Goal: Transaction & Acquisition: Purchase product/service

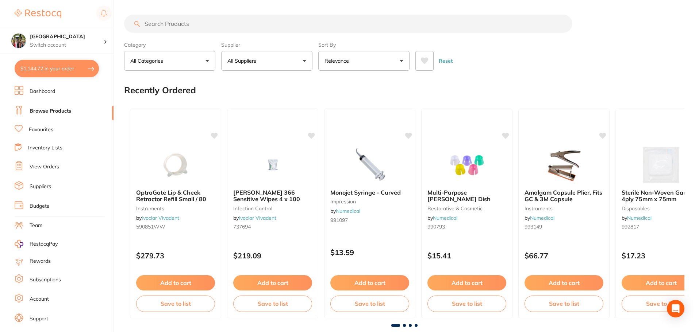
click at [195, 25] on input "search" at bounding box center [348, 24] width 448 height 18
type input "rely x"
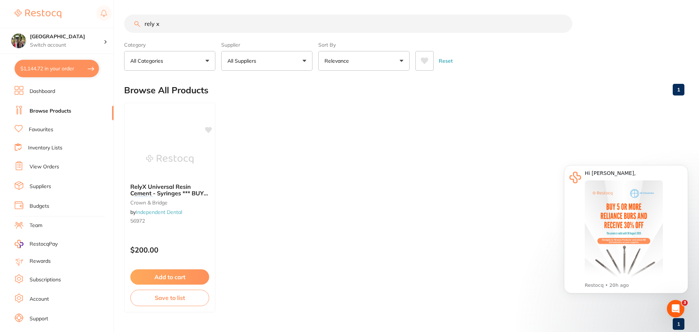
drag, startPoint x: 179, startPoint y: 26, endPoint x: 38, endPoint y: 23, distance: 140.5
click at [39, 24] on div "$1,144.72 Wanneroo Dental Centre Switch account Wanneroo Dental Centre $1,144.7…" at bounding box center [349, 166] width 699 height 332
type input "aquim"
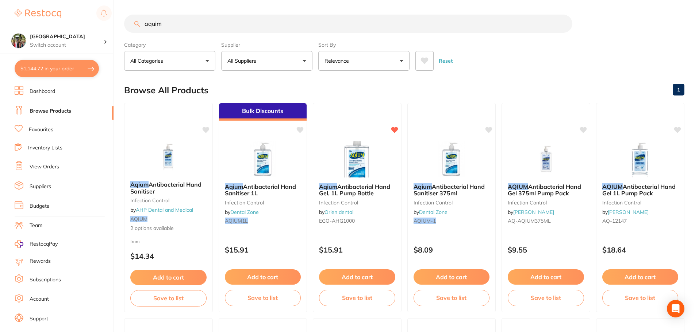
click at [387, 57] on button "Relevance" at bounding box center [363, 61] width 91 height 20
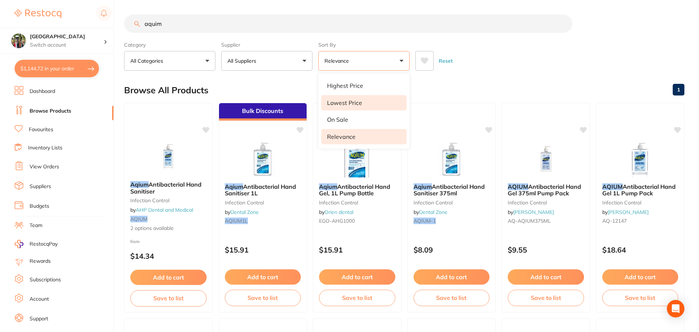
click at [364, 101] on li "Lowest Price" at bounding box center [363, 102] width 85 height 15
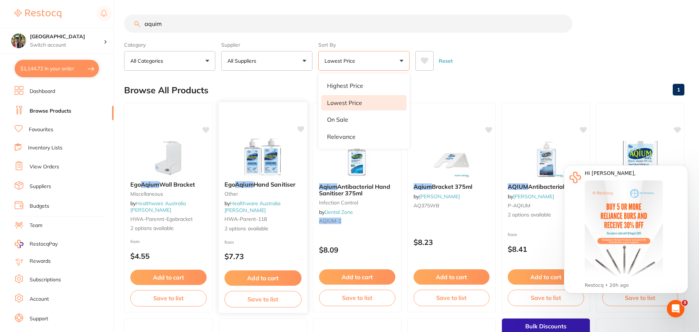
click at [286, 187] on span "Hand Sanitiser" at bounding box center [274, 184] width 42 height 7
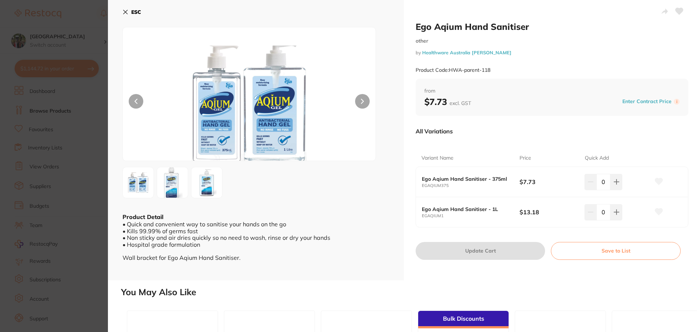
click at [129, 12] on button "ESC" at bounding box center [132, 12] width 19 height 12
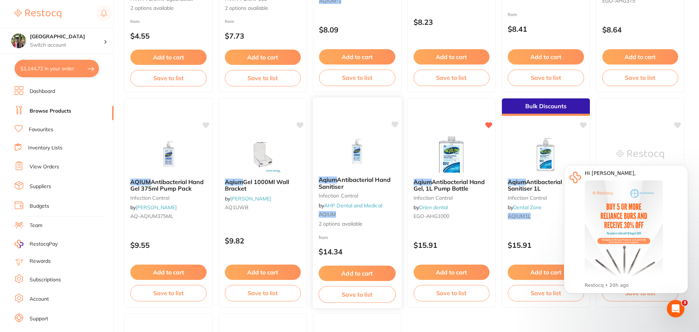
scroll to position [256, 0]
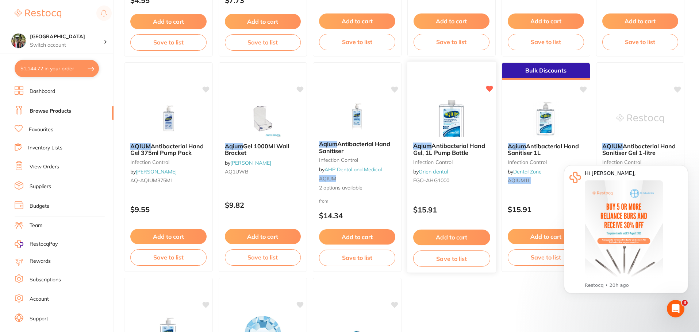
click at [427, 151] on span "Antibacterial Hand Gel, 1L Pump Bottle" at bounding box center [449, 149] width 72 height 14
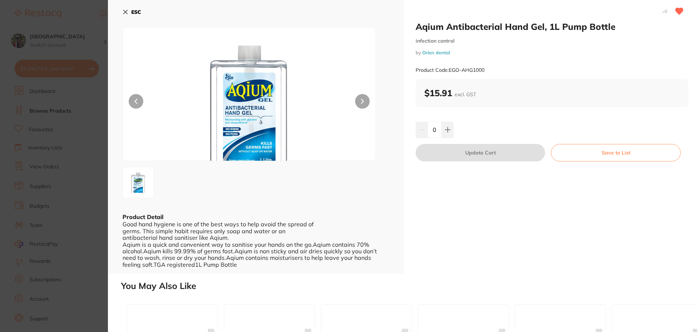
click at [129, 12] on button "ESC" at bounding box center [132, 12] width 19 height 12
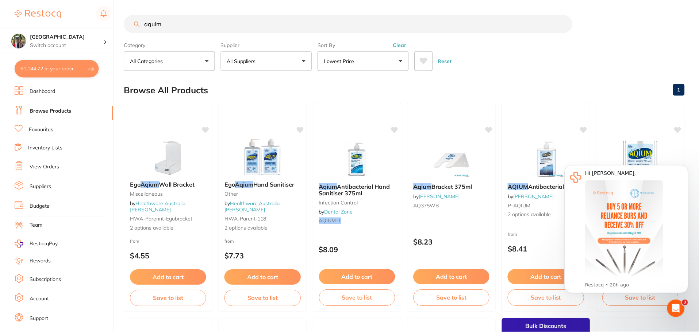
scroll to position [256, 0]
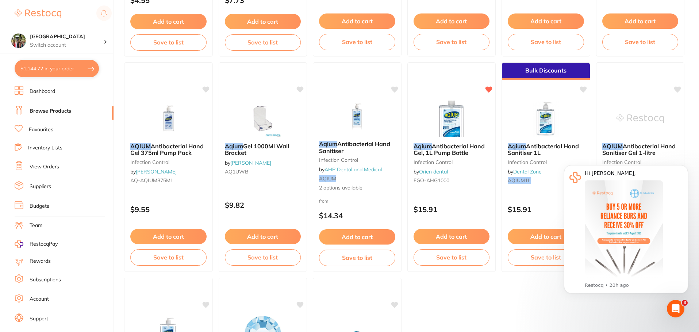
click at [45, 68] on button "$1,144.72 in your order" at bounding box center [57, 69] width 84 height 18
checkbox input "true"
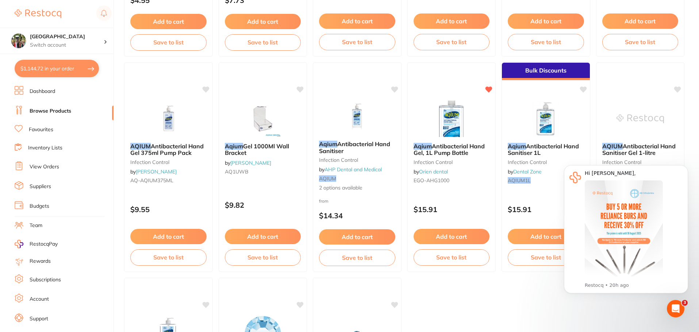
checkbox input "true"
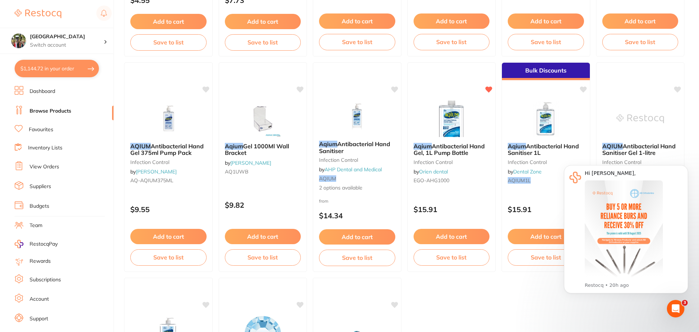
checkbox input "true"
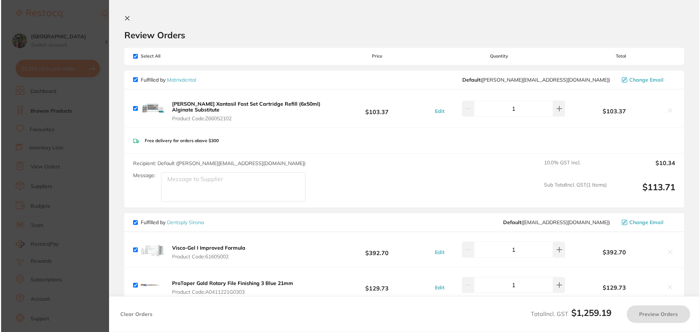
scroll to position [0, 0]
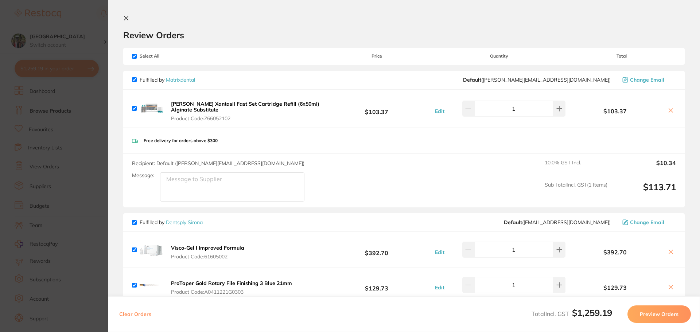
click at [671, 111] on icon at bounding box center [671, 111] width 6 height 6
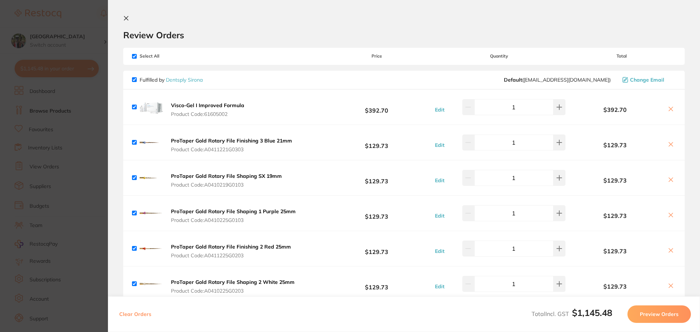
click at [126, 16] on icon at bounding box center [126, 18] width 6 height 6
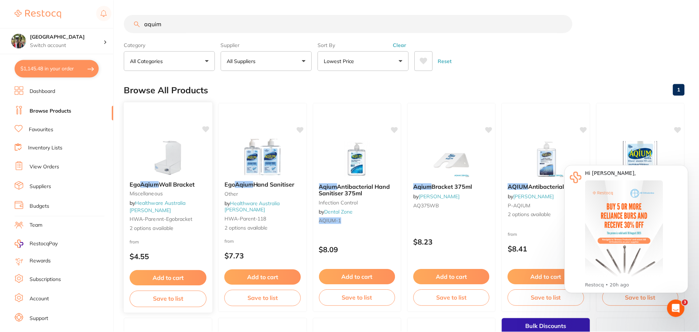
scroll to position [256, 0]
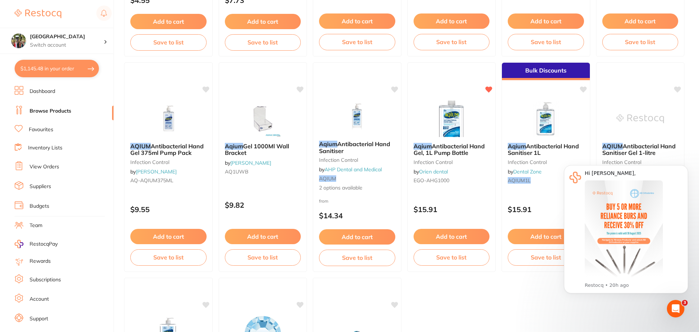
click at [58, 73] on button "$1,145.48 in your order" at bounding box center [57, 69] width 84 height 18
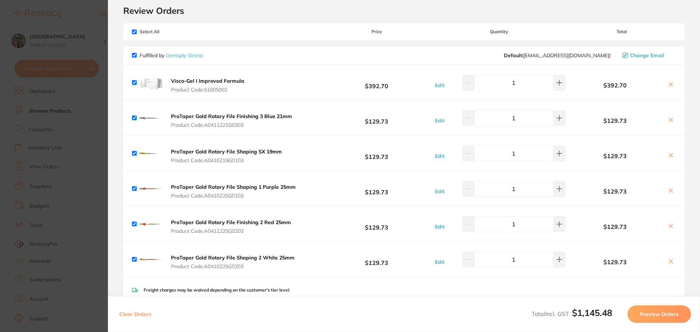
scroll to position [36, 0]
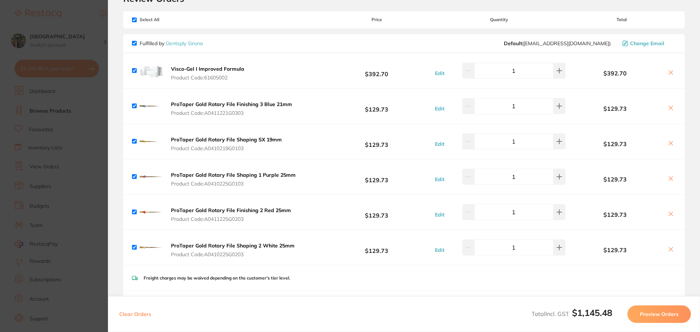
click at [669, 109] on icon at bounding box center [671, 108] width 4 height 4
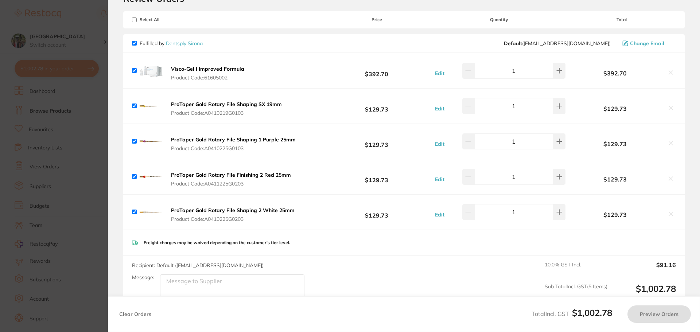
checkbox input "true"
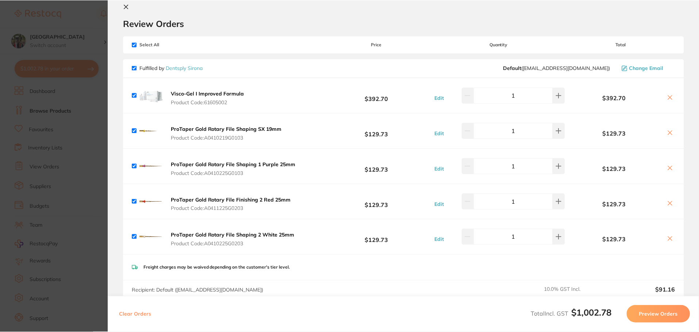
scroll to position [0, 0]
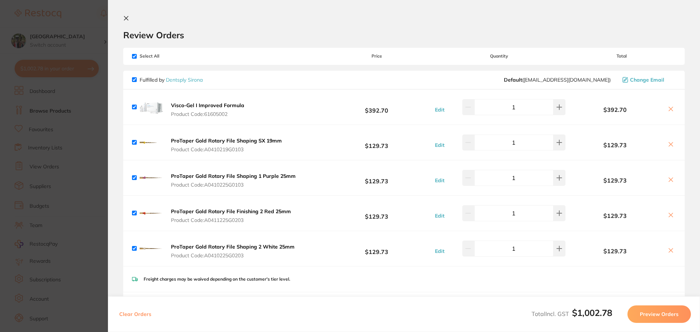
click at [127, 16] on icon at bounding box center [126, 18] width 6 height 6
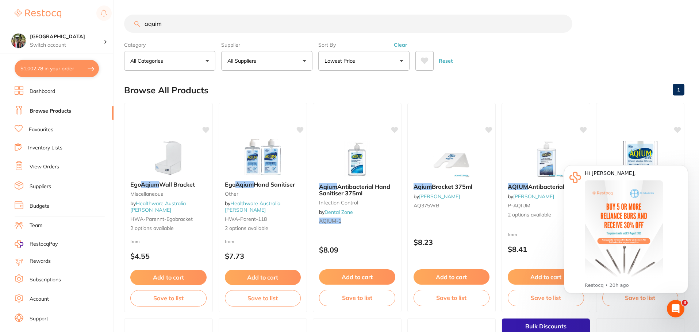
drag, startPoint x: 174, startPoint y: 22, endPoint x: 135, endPoint y: 24, distance: 38.4
click at [135, 24] on div "aquim" at bounding box center [404, 24] width 560 height 18
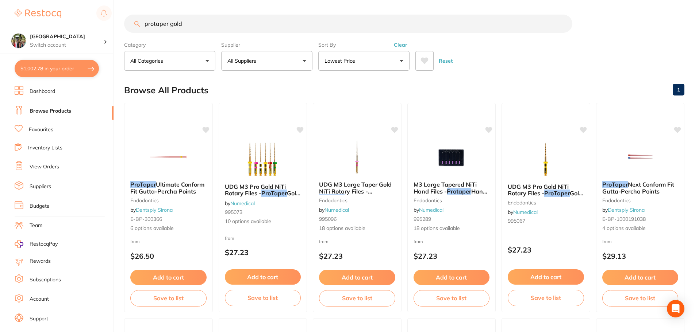
type input "protaper gold"
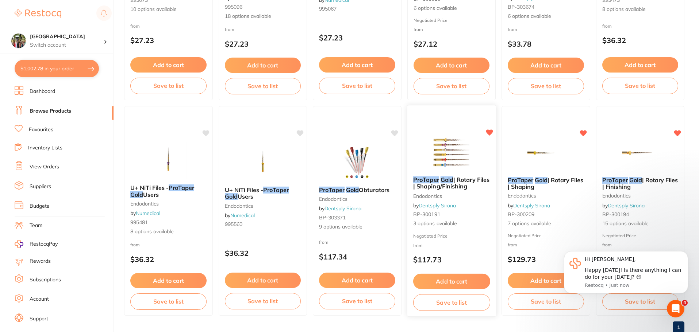
scroll to position [219, 0]
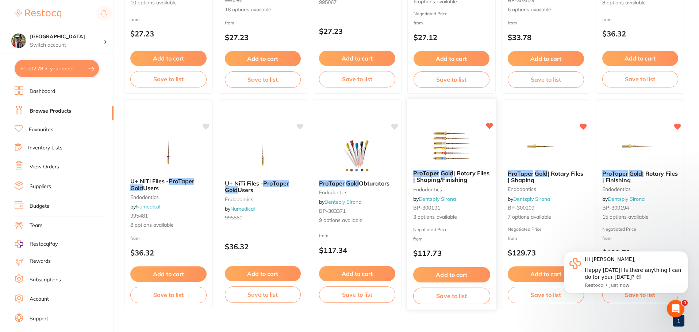
click at [469, 181] on span "| Rotary Files | Shaping/Finishing" at bounding box center [451, 177] width 76 height 14
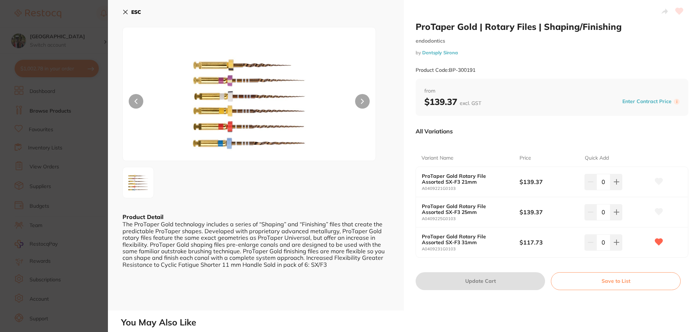
click at [127, 12] on icon at bounding box center [126, 12] width 6 height 6
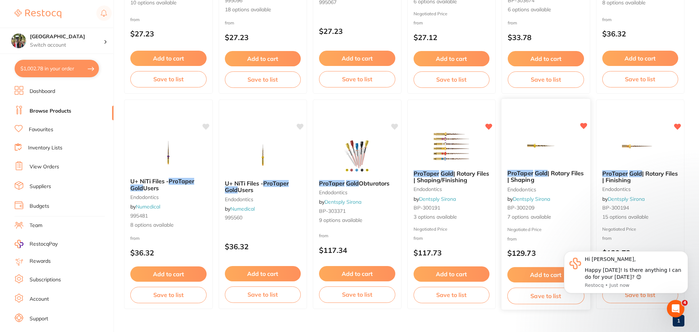
click at [537, 179] on span "| Rotary Files | Shaping" at bounding box center [545, 177] width 76 height 14
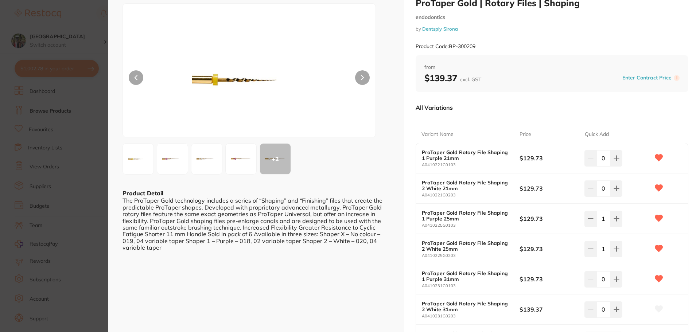
scroll to position [36, 0]
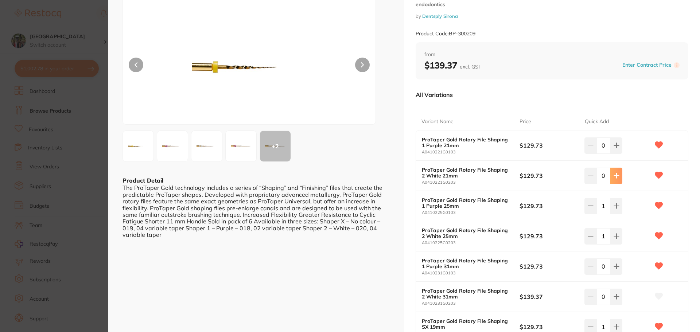
click at [615, 148] on icon at bounding box center [616, 145] width 5 height 5
type input "1"
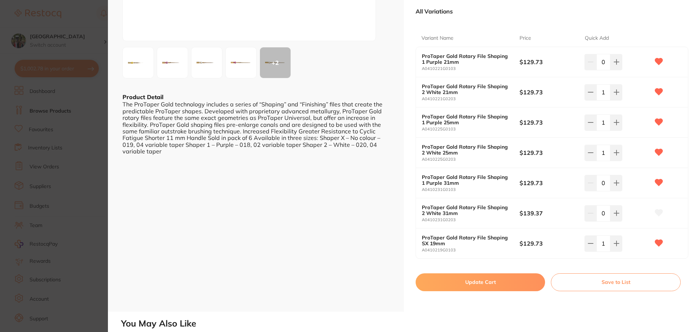
scroll to position [109, 0]
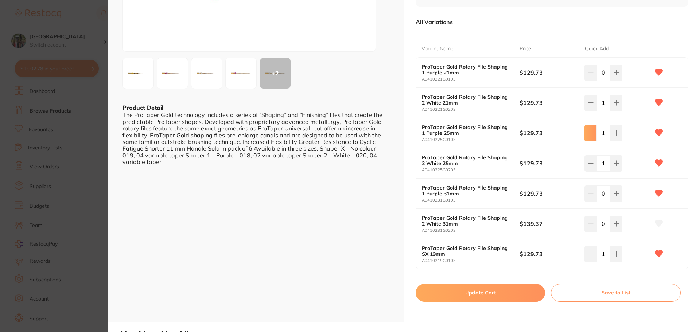
click at [591, 76] on icon at bounding box center [591, 73] width 6 height 6
type input "0"
click at [587, 81] on button at bounding box center [591, 73] width 12 height 16
type input "0"
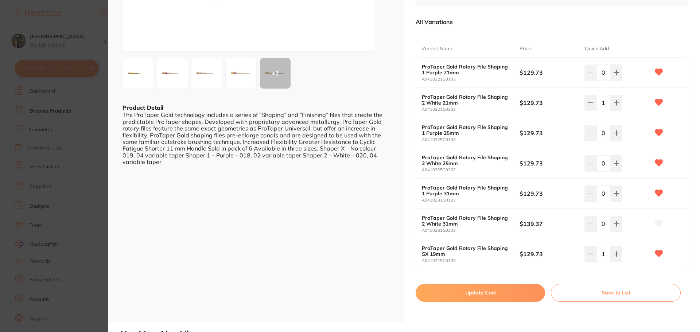
click at [497, 299] on button "Update Cart" at bounding box center [480, 293] width 129 height 18
checkbox input "false"
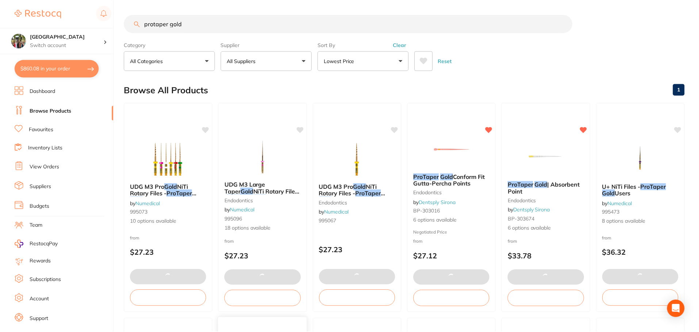
scroll to position [219, 0]
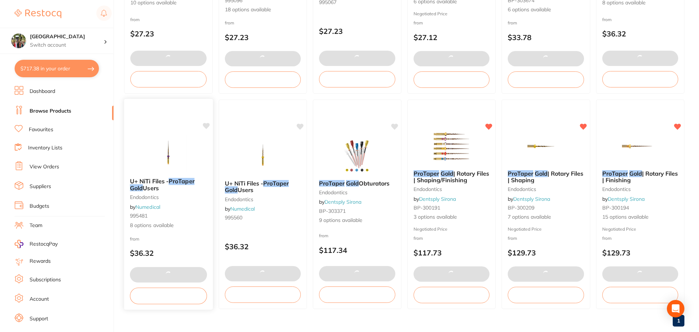
checkbox input "false"
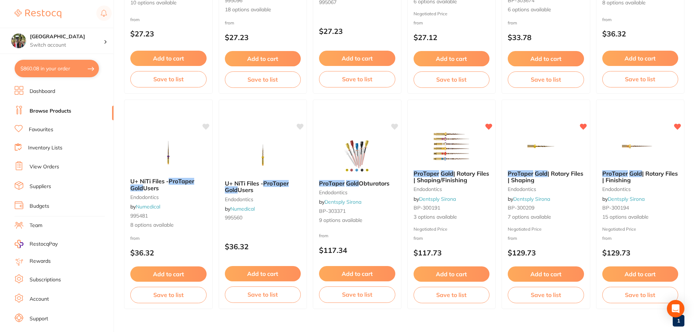
click at [40, 70] on button "$860.08 in your order" at bounding box center [57, 69] width 84 height 18
checkbox input "true"
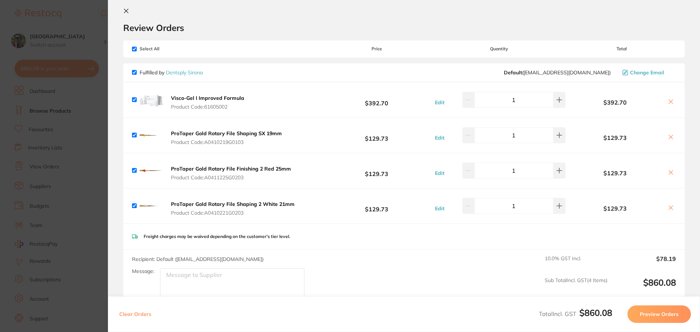
scroll to position [0, 0]
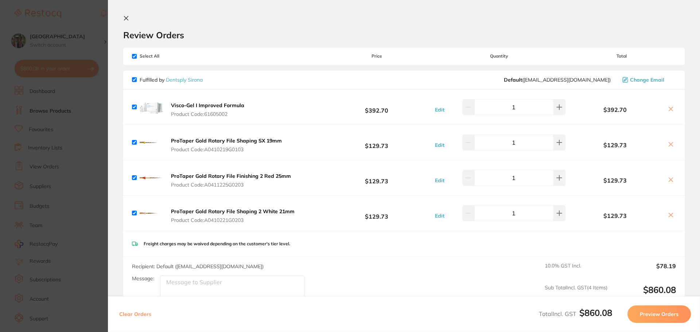
click at [128, 17] on icon at bounding box center [126, 18] width 6 height 6
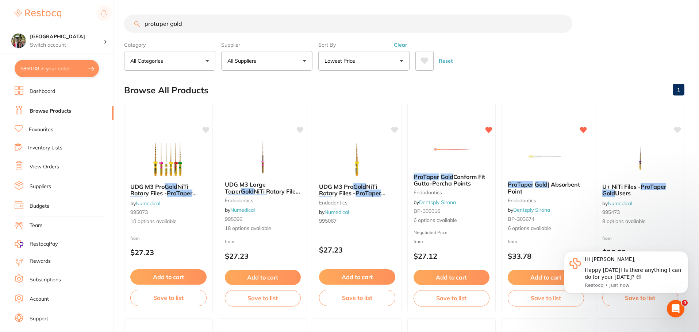
click at [55, 65] on button "$860.08 in your order" at bounding box center [57, 69] width 84 height 18
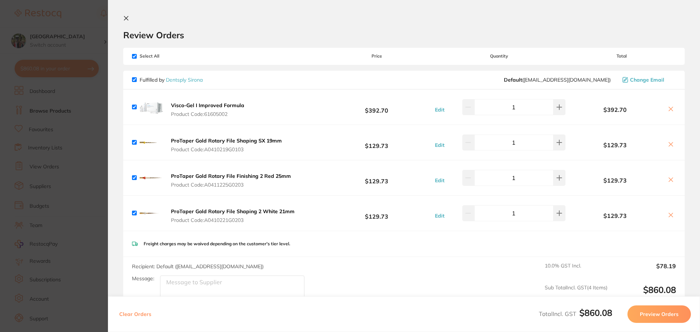
click at [129, 16] on button at bounding box center [127, 18] width 9 height 7
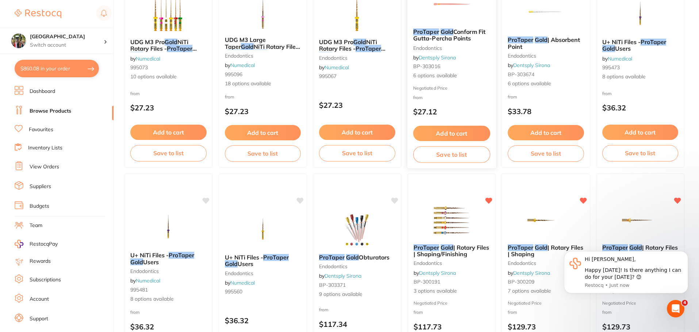
scroll to position [220, 0]
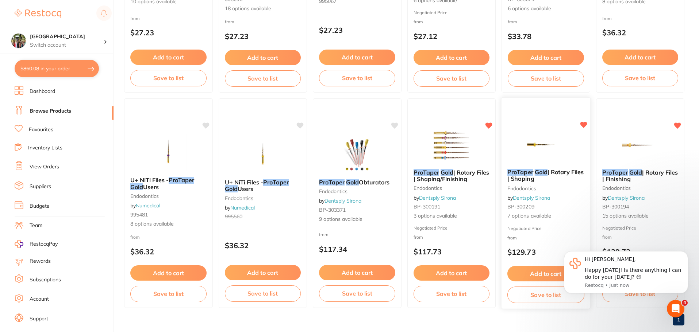
click at [555, 178] on b "ProTaper Gold | Rotary Files | Shaping" at bounding box center [545, 175] width 77 height 13
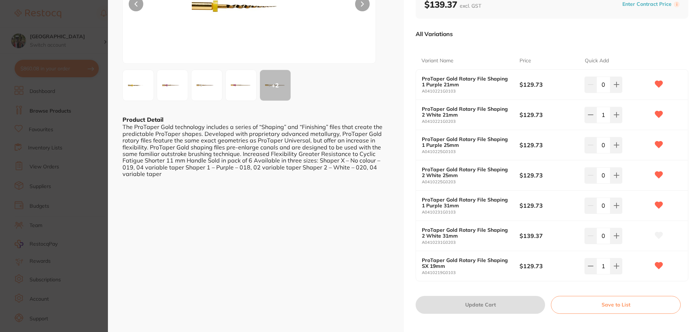
scroll to position [109, 0]
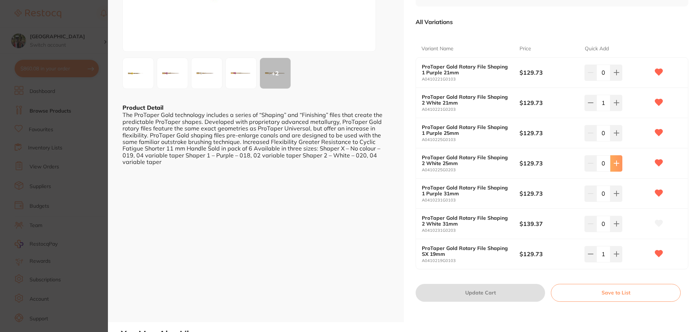
click at [618, 81] on button at bounding box center [617, 73] width 12 height 16
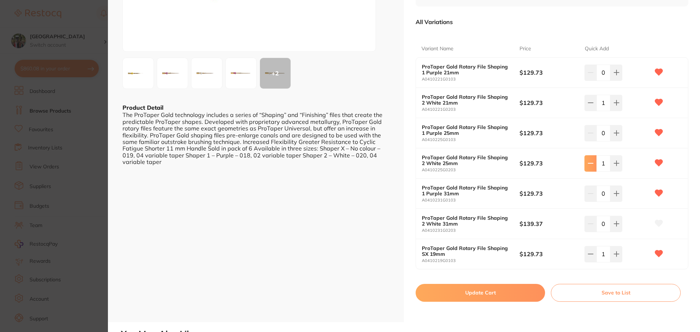
click at [592, 76] on icon at bounding box center [591, 73] width 6 height 6
type input "0"
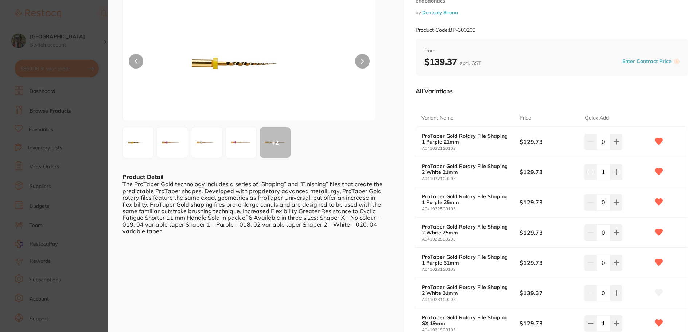
scroll to position [0, 0]
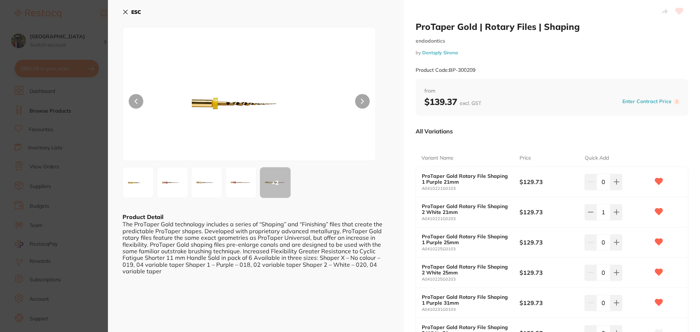
click at [127, 11] on icon at bounding box center [126, 12] width 4 height 4
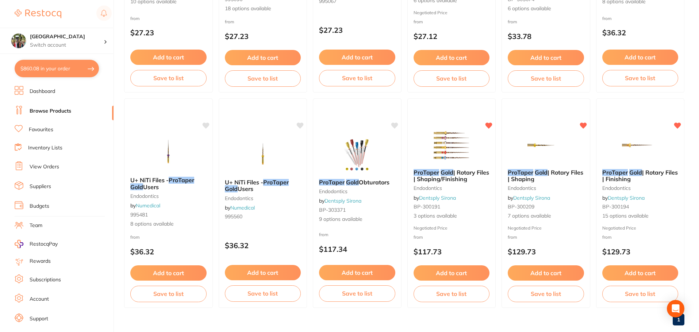
click at [57, 69] on button "$860.08 in your order" at bounding box center [57, 69] width 84 height 18
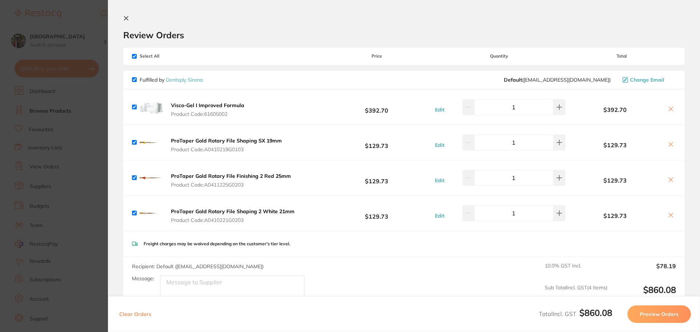
scroll to position [0, 0]
click at [128, 18] on icon at bounding box center [126, 18] width 6 height 6
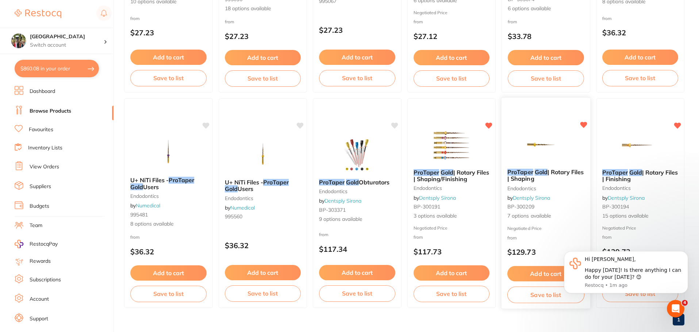
click at [534, 181] on span "| Rotary Files | Shaping" at bounding box center [545, 176] width 76 height 14
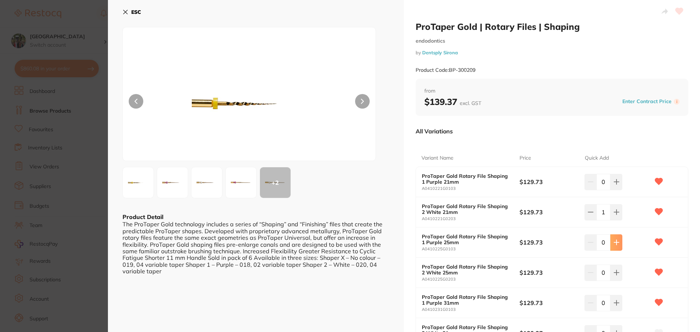
click at [616, 190] on button at bounding box center [617, 182] width 12 height 16
type input "1"
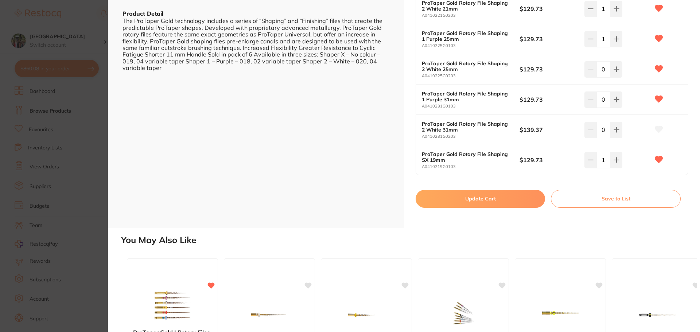
scroll to position [219, 0]
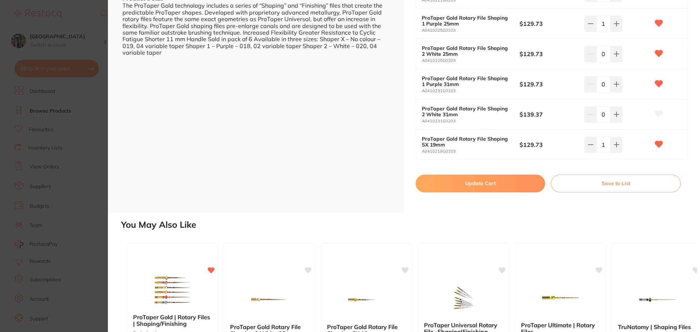
click at [518, 177] on button "Update Cart" at bounding box center [480, 184] width 129 height 18
checkbox input "false"
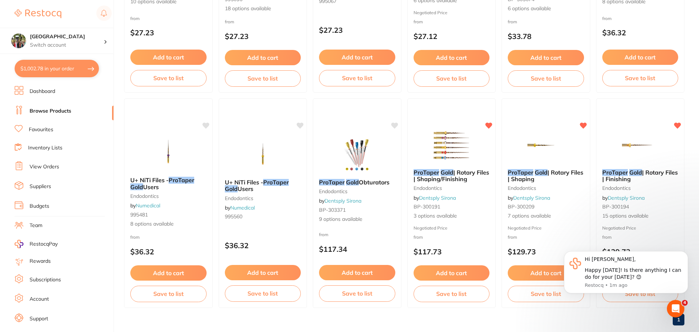
click at [63, 71] on button "$1,002.78 in your order" at bounding box center [57, 69] width 84 height 18
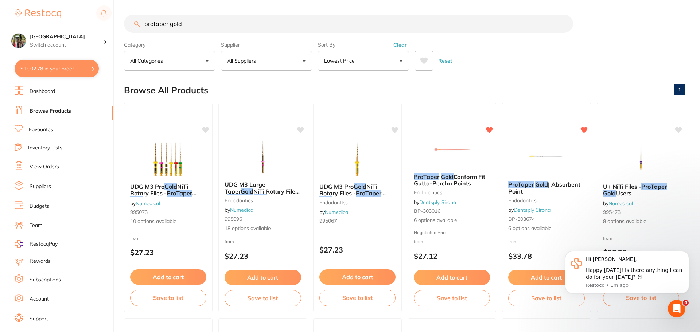
checkbox input "true"
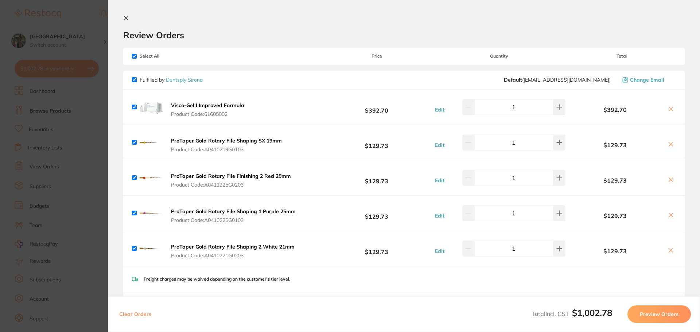
click at [126, 18] on icon at bounding box center [126, 18] width 4 height 4
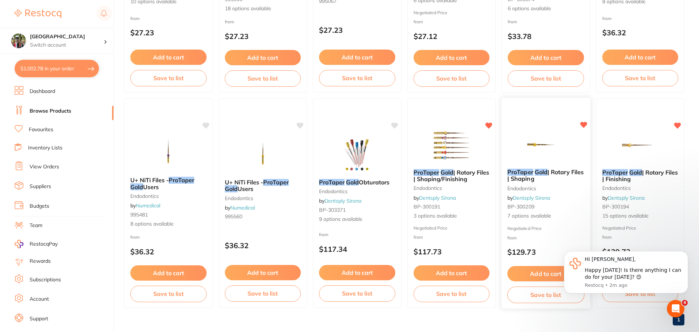
click at [535, 176] on span "| Rotary Files | Shaping" at bounding box center [545, 176] width 76 height 14
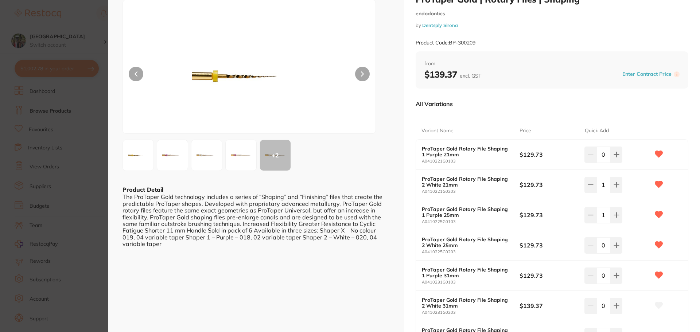
scroll to position [73, 0]
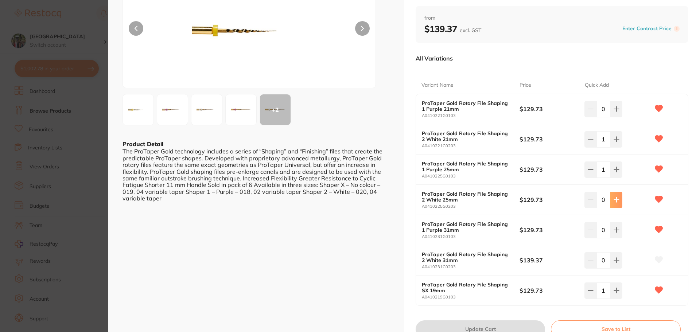
click at [616, 112] on icon at bounding box center [617, 109] width 6 height 6
type input "1"
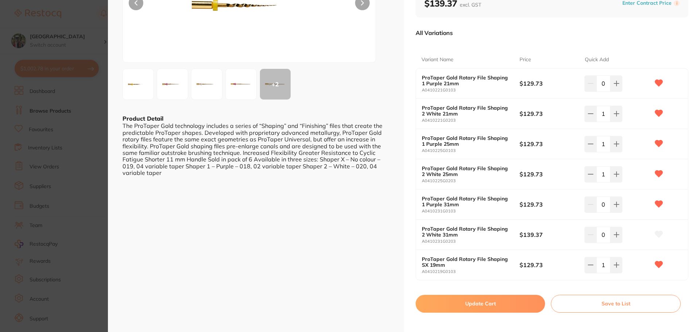
scroll to position [146, 0]
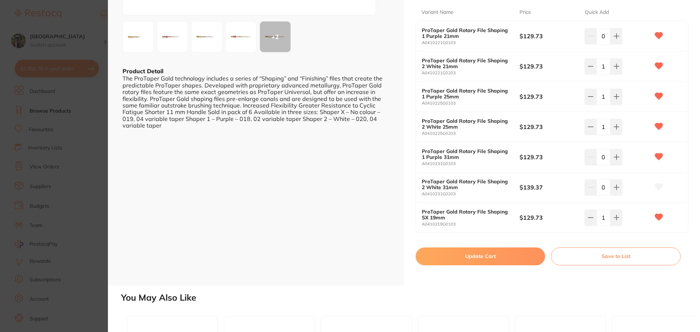
click at [508, 293] on div "ProTaper Gold | Rotary Files | Shaping endodontics by Dentsply Sirona Product C…" at bounding box center [404, 166] width 592 height 332
click at [509, 257] on button "Update Cart" at bounding box center [480, 257] width 129 height 18
checkbox input "false"
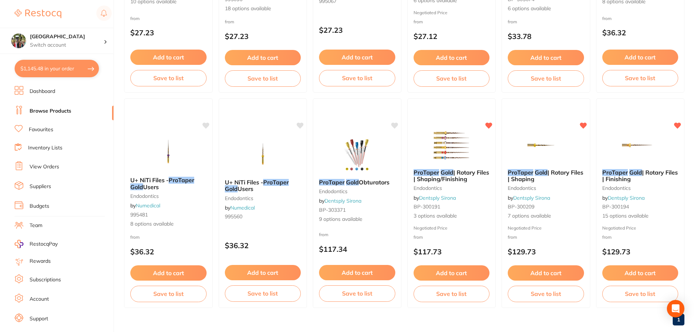
click at [44, 64] on button "$1,145.48 in your order" at bounding box center [57, 69] width 84 height 18
checkbox input "true"
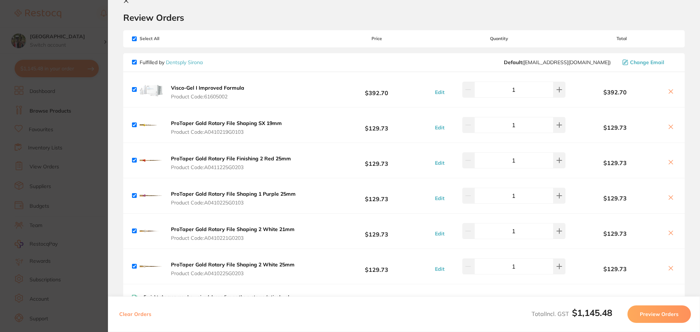
scroll to position [0, 0]
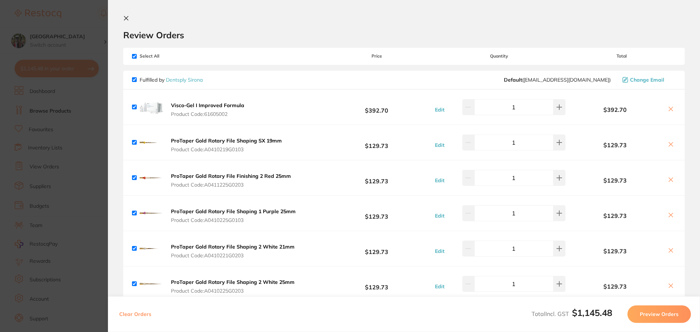
click at [125, 18] on icon at bounding box center [126, 18] width 4 height 4
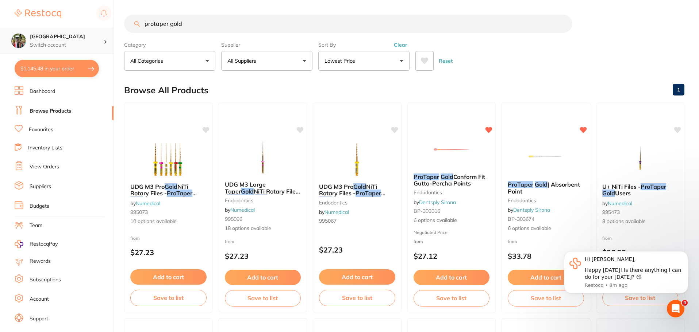
drag, startPoint x: 175, startPoint y: 27, endPoint x: 43, endPoint y: 28, distance: 132.1
click at [43, 28] on div "$1,145.48 Wanneroo Dental Centre Switch account Wanneroo Dental Centre $1,145.4…" at bounding box center [349, 166] width 699 height 332
type input "aquim"
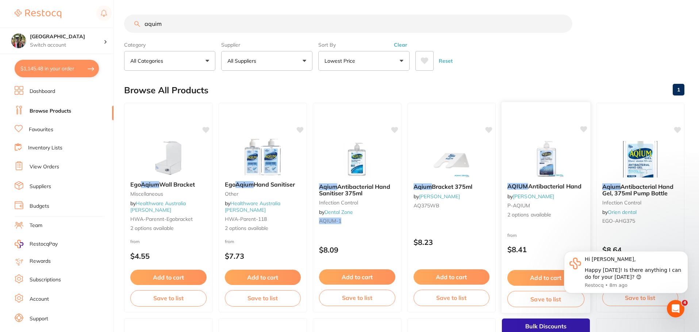
click at [541, 184] on span "Antibacterial Hand" at bounding box center [554, 186] width 53 height 7
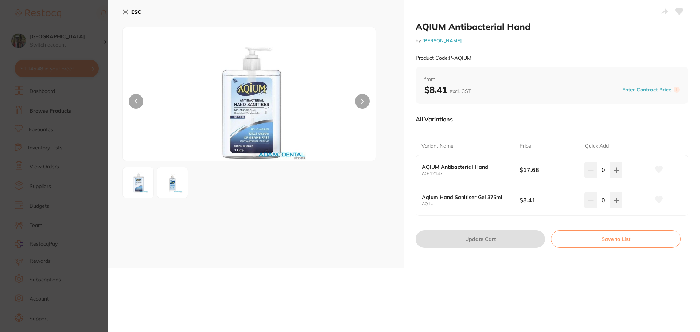
click at [125, 11] on icon at bounding box center [126, 12] width 4 height 4
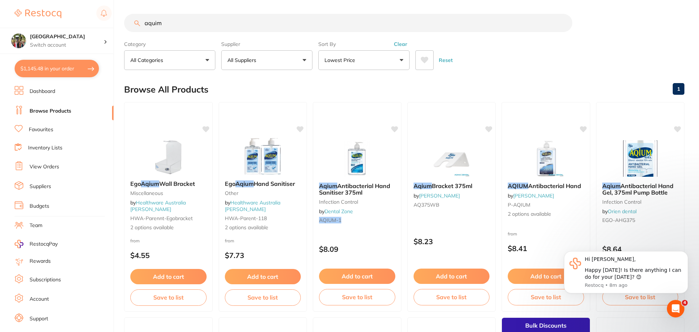
scroll to position [37, 0]
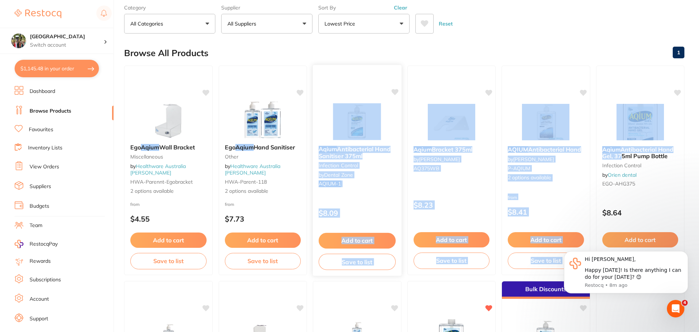
drag, startPoint x: 617, startPoint y: 159, endPoint x: 384, endPoint y: 138, distance: 233.6
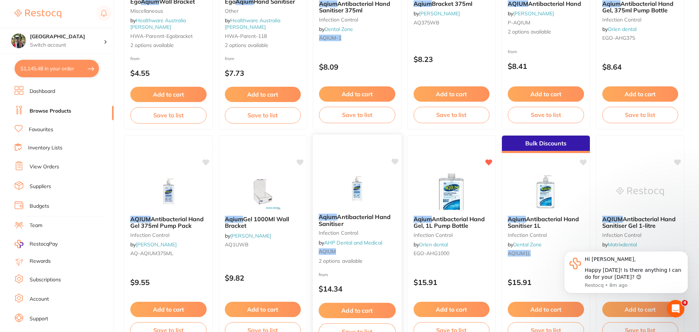
scroll to position [293, 0]
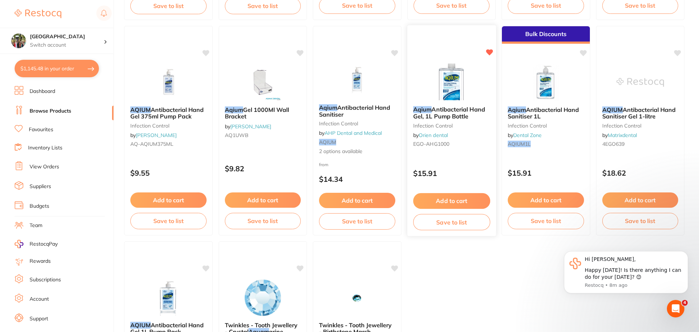
click at [466, 117] on span "Antibacterial Hand Gel, 1L Pump Bottle" at bounding box center [449, 113] width 72 height 14
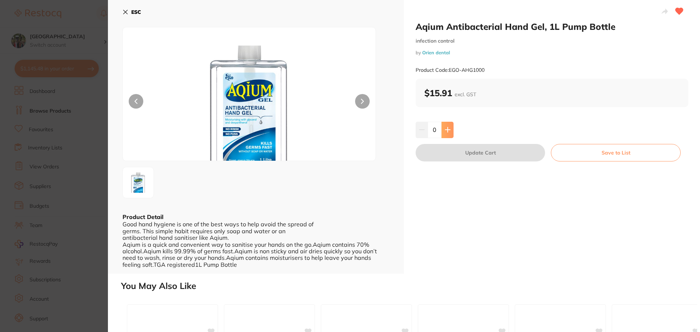
click at [445, 130] on icon at bounding box center [447, 130] width 5 height 5
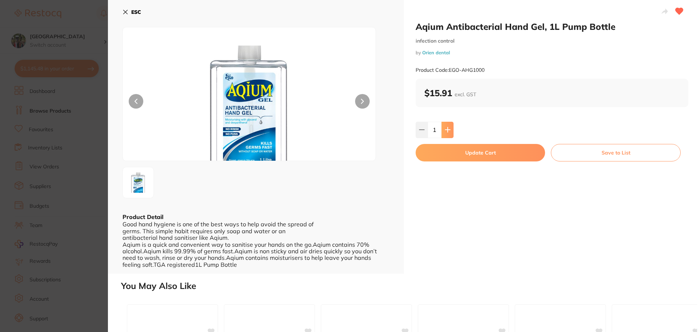
click at [445, 130] on icon at bounding box center [447, 130] width 5 height 5
click at [445, 129] on icon at bounding box center [448, 130] width 6 height 6
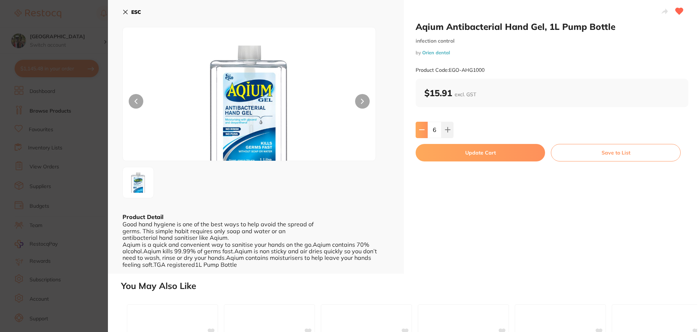
click at [420, 135] on button at bounding box center [422, 130] width 12 height 16
click at [449, 134] on button at bounding box center [448, 130] width 12 height 16
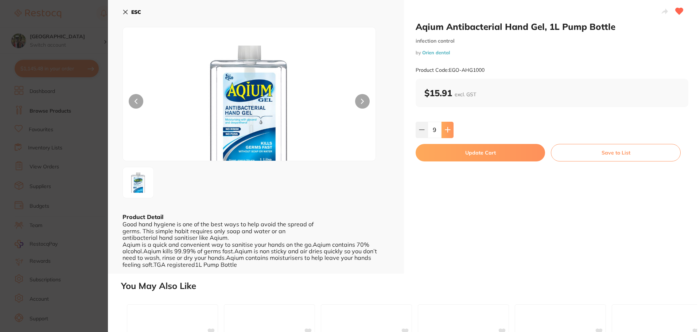
click at [449, 134] on button at bounding box center [448, 130] width 12 height 16
type input "10"
click at [444, 152] on button "Update Cart" at bounding box center [480, 153] width 129 height 18
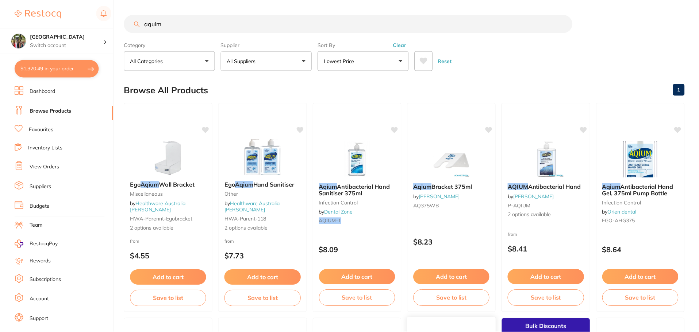
scroll to position [293, 0]
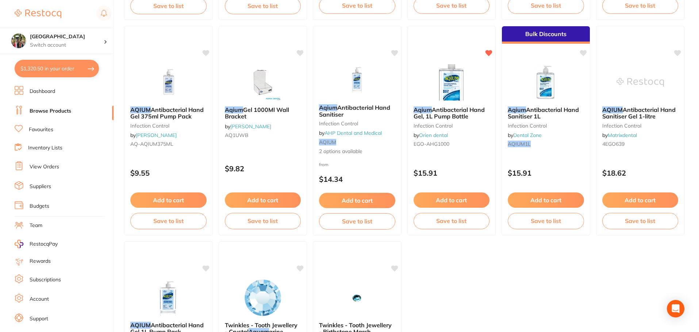
click at [58, 74] on button "$1,320.50 in your order" at bounding box center [57, 69] width 84 height 18
checkbox input "true"
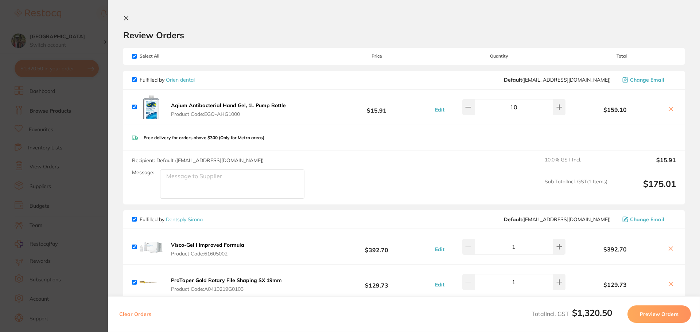
scroll to position [0, 0]
click at [127, 18] on icon at bounding box center [126, 18] width 6 height 6
